Goal: Find specific page/section: Find specific page/section

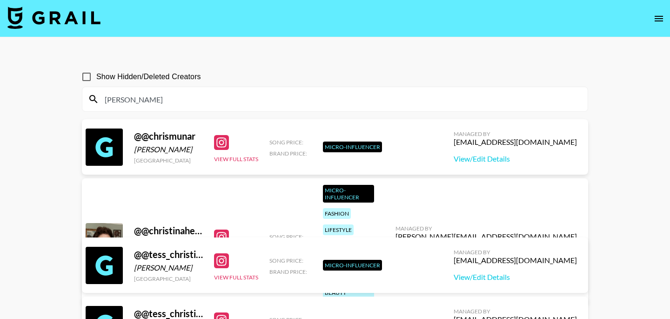
click at [655, 18] on icon "open drawer" at bounding box center [659, 19] width 8 height 6
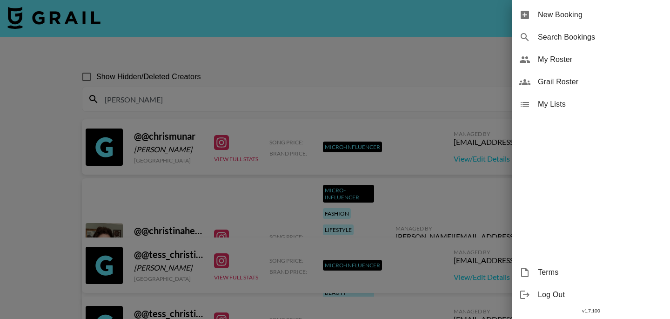
click at [546, 58] on span "My Roster" at bounding box center [600, 59] width 125 height 11
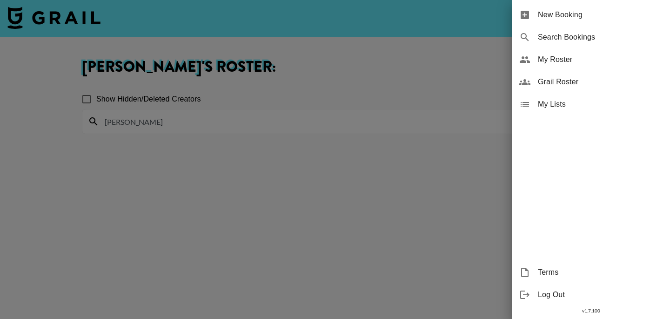
click at [260, 90] on div at bounding box center [335, 159] width 670 height 319
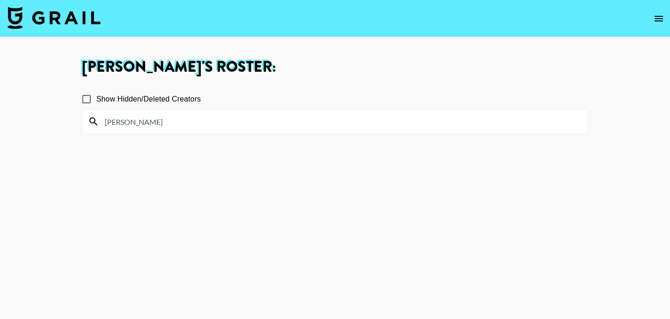
click at [150, 125] on input "[PERSON_NAME]" at bounding box center [340, 121] width 483 height 15
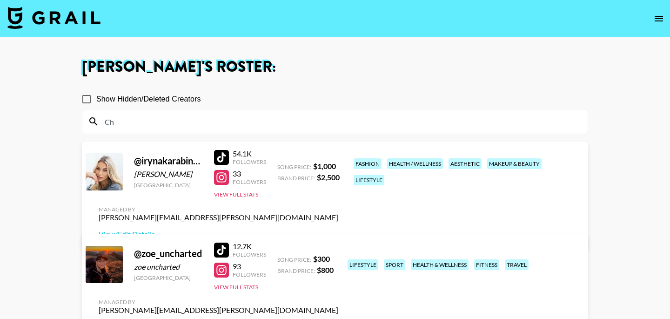
type input "C"
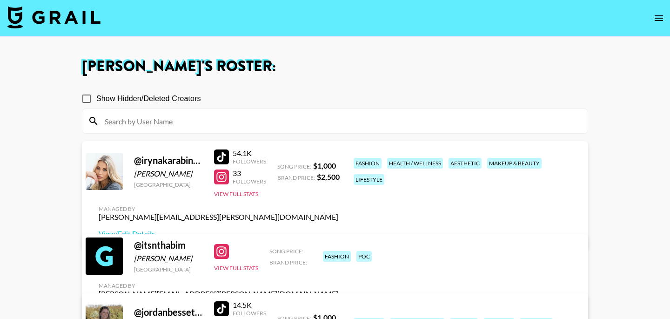
scroll to position [2, 0]
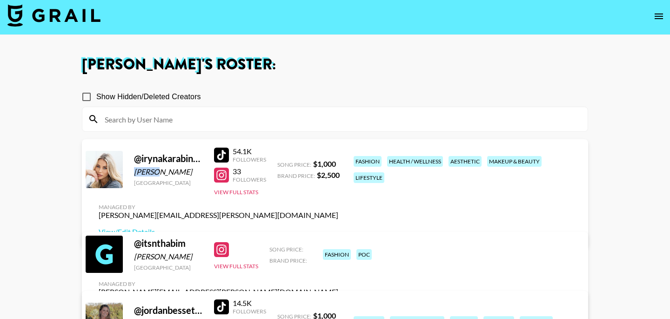
drag, startPoint x: 134, startPoint y: 186, endPoint x: 152, endPoint y: 186, distance: 18.1
click at [152, 176] on div "[PERSON_NAME]" at bounding box center [168, 171] width 69 height 9
copy div "[PERSON_NAME]"
